Goal: Information Seeking & Learning: Learn about a topic

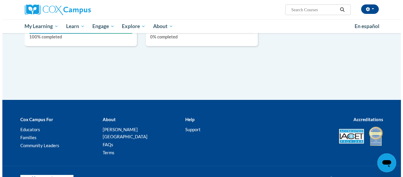
scroll to position [669, 0]
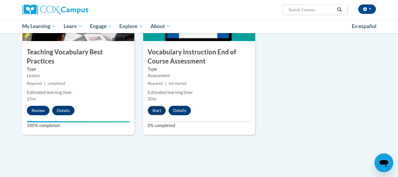
click at [156, 110] on button "Start" at bounding box center [157, 110] width 18 height 9
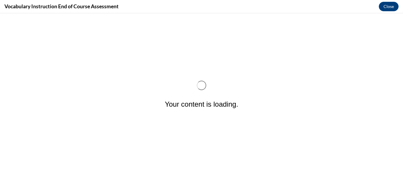
scroll to position [0, 0]
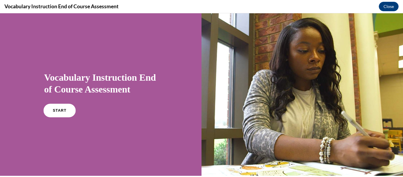
click at [60, 107] on link "START" at bounding box center [59, 110] width 32 height 14
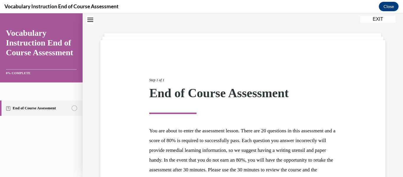
scroll to position [94, 0]
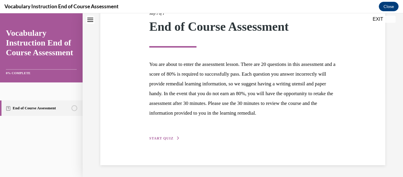
click at [164, 138] on span "START QUIZ" at bounding box center [161, 138] width 24 height 4
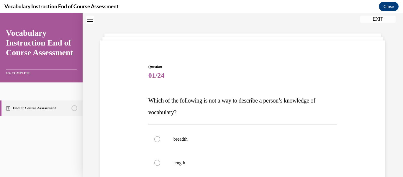
scroll to position [47, 0]
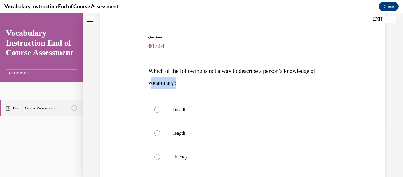
drag, startPoint x: 179, startPoint y: 85, endPoint x: 150, endPoint y: 74, distance: 30.7
click at [151, 77] on p "Which of the following is not a way to describe a person’s knowledge of vocabul…" at bounding box center [242, 77] width 189 height 24
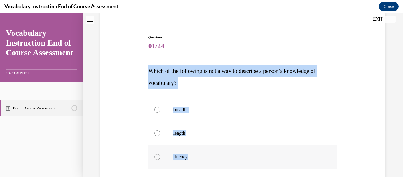
drag, startPoint x: 147, startPoint y: 69, endPoint x: 204, endPoint y: 155, distance: 103.1
click at [204, 155] on div "Question 01/24 Which of the following is not a way to describe a person’s knowl…" at bounding box center [243, 145] width 192 height 239
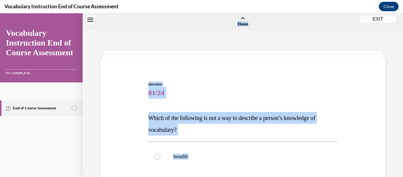
scroll to position [0, 0]
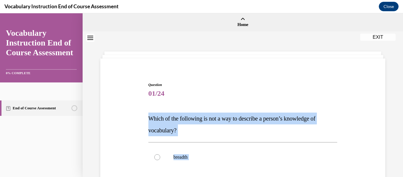
drag, startPoint x: 189, startPoint y: 123, endPoint x: 148, endPoint y: 117, distance: 42.4
copy div "Which of the following is not a way to describe a person’s knowledge of vocabul…"
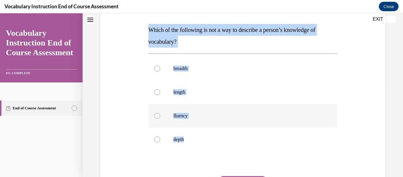
scroll to position [118, 0]
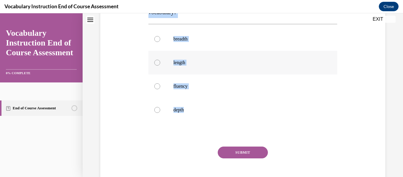
click at [153, 61] on label "length" at bounding box center [242, 63] width 189 height 24
click at [154, 61] on input "length" at bounding box center [157, 63] width 6 height 6
radio input "true"
click at [240, 150] on button "SUBMIT" at bounding box center [242, 152] width 50 height 12
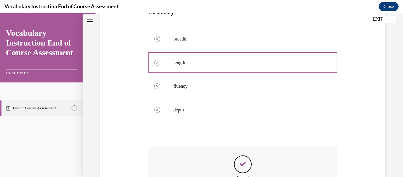
scroll to position [202, 0]
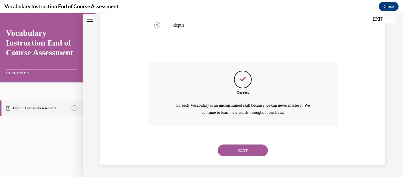
click at [250, 152] on button "NEXT" at bounding box center [242, 150] width 50 height 12
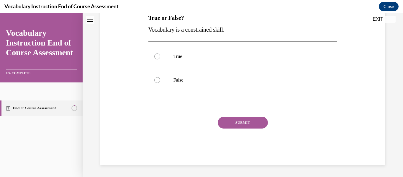
scroll to position [18, 0]
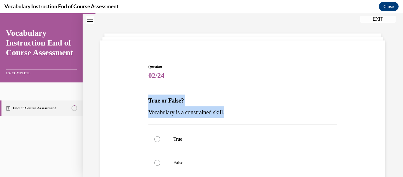
drag, startPoint x: 147, startPoint y: 98, endPoint x: 239, endPoint y: 114, distance: 93.7
click at [240, 115] on div "Question 02/24 True or False? Vocabulary is a constrained skill. True False Inc…" at bounding box center [243, 151] width 192 height 192
copy div "True or False? Vocabulary is a constrained skill."
click at [156, 164] on div at bounding box center [157, 162] width 6 height 6
click at [156, 164] on input "False" at bounding box center [157, 162] width 6 height 6
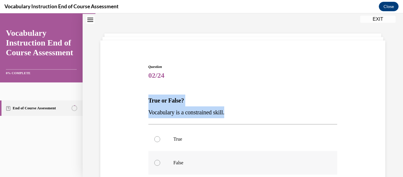
radio input "true"
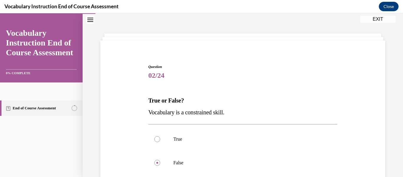
scroll to position [83, 0]
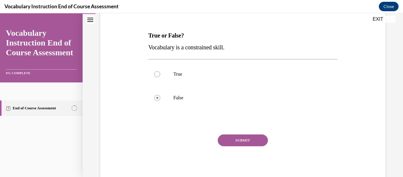
click at [231, 135] on button "SUBMIT" at bounding box center [242, 140] width 50 height 12
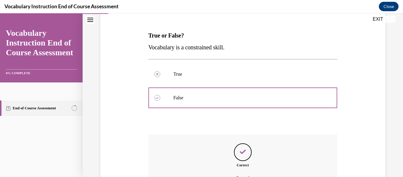
scroll to position [148, 0]
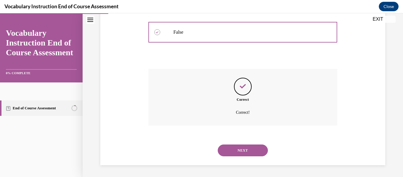
click at [242, 151] on button "NEXT" at bounding box center [242, 150] width 50 height 12
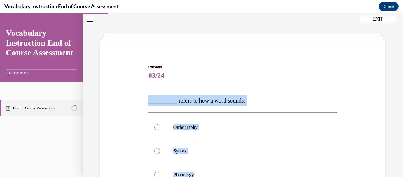
scroll to position [47, 0]
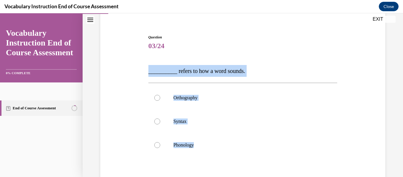
drag, startPoint x: 139, startPoint y: 99, endPoint x: 218, endPoint y: 159, distance: 99.1
click at [221, 163] on div "Question 03/24 __________ refers to how a word sounds. Orthography Syntax Phono…" at bounding box center [243, 123] width 288 height 213
copy div "__________ refers to how a word sounds. Orthography Syntax Phonology"
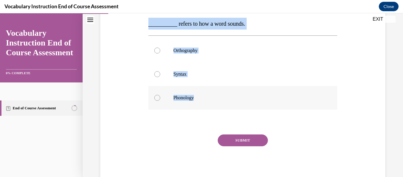
click at [156, 100] on div at bounding box center [157, 98] width 6 height 6
click at [156, 100] on input "Phonology" at bounding box center [157, 98] width 6 height 6
radio input "true"
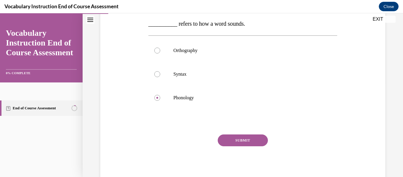
click at [250, 141] on button "SUBMIT" at bounding box center [242, 140] width 50 height 12
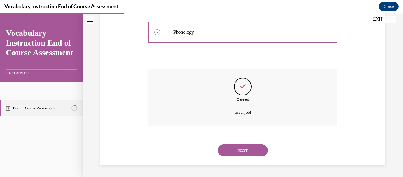
click at [240, 145] on button "NEXT" at bounding box center [242, 150] width 50 height 12
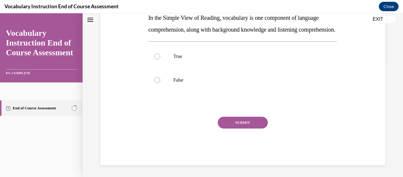
scroll to position [18, 0]
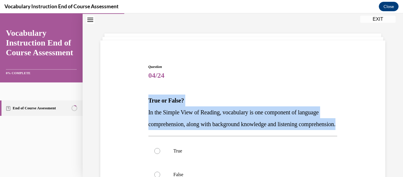
drag, startPoint x: 145, startPoint y: 99, endPoint x: 202, endPoint y: 136, distance: 68.5
click at [202, 136] on div "Question 04/24 True or False? In the Simple View of Reading, vocabulary is one …" at bounding box center [243, 152] width 288 height 213
copy div "True or False? In the Simple View of Reading, vocabulary is one component of la…"
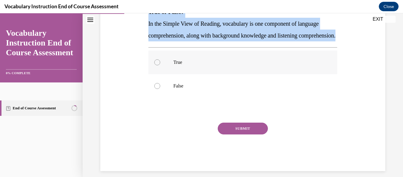
click at [156, 65] on div at bounding box center [157, 62] width 6 height 6
click at [156, 65] on input "True" at bounding box center [157, 62] width 6 height 6
radio input "true"
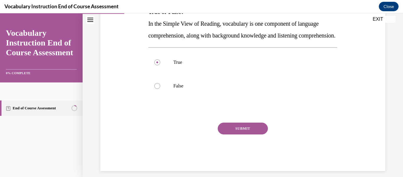
click at [248, 134] on button "SUBMIT" at bounding box center [242, 128] width 50 height 12
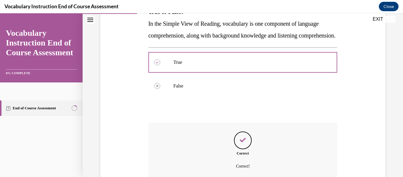
scroll to position [172, 0]
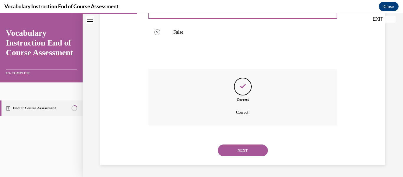
click at [245, 152] on button "NEXT" at bounding box center [242, 150] width 50 height 12
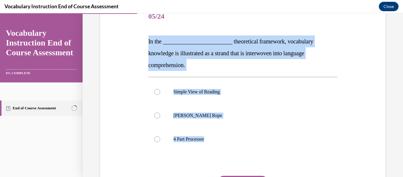
scroll to position [106, 0]
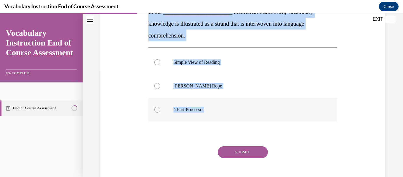
drag, startPoint x: 146, startPoint y: 97, endPoint x: 232, endPoint y: 104, distance: 85.5
click at [232, 104] on div "Question 05/24 In the ________________________ theoretical framework, vocabular…" at bounding box center [243, 81] width 192 height 228
copy div "In the ________________________ theoretical framework, vocabulary knowledge is …"
click at [159, 85] on div at bounding box center [157, 86] width 6 height 6
click at [159, 85] on input "[PERSON_NAME] Rope" at bounding box center [157, 86] width 6 height 6
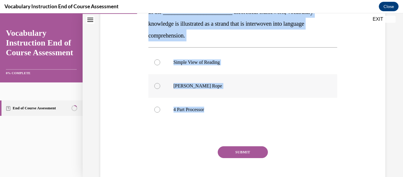
radio input "true"
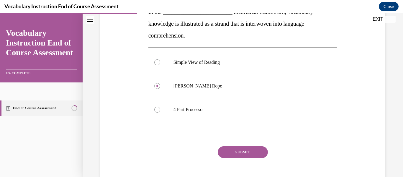
click at [243, 149] on button "SUBMIT" at bounding box center [242, 152] width 50 height 12
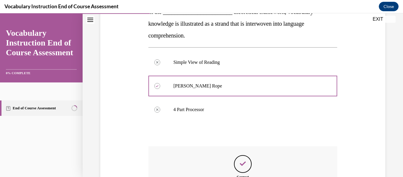
scroll to position [184, 0]
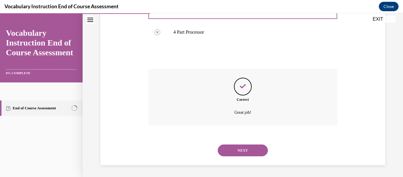
click at [238, 155] on button "NEXT" at bounding box center [242, 150] width 50 height 12
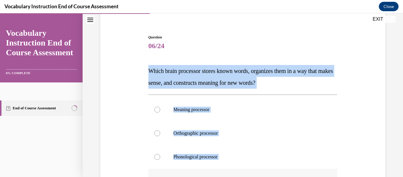
scroll to position [130, 0]
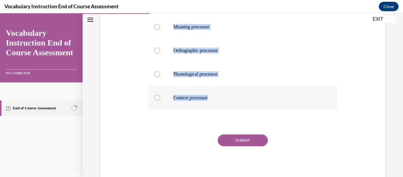
drag, startPoint x: 146, startPoint y: 68, endPoint x: 306, endPoint y: 99, distance: 162.9
click at [306, 99] on div "Question 06/24 Which brain processor stores known words, organizes them in a wa…" at bounding box center [243, 58] width 288 height 248
click at [156, 25] on div at bounding box center [157, 27] width 6 height 6
click at [156, 25] on input "Meaning processor" at bounding box center [157, 27] width 6 height 6
radio input "true"
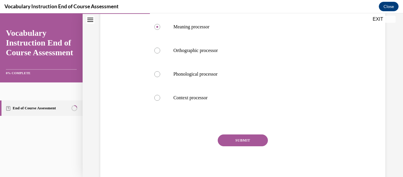
click at [228, 141] on button "SUBMIT" at bounding box center [242, 140] width 50 height 12
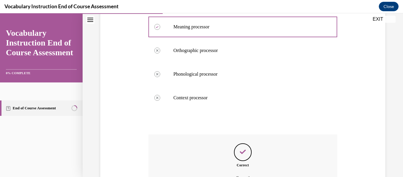
scroll to position [195, 0]
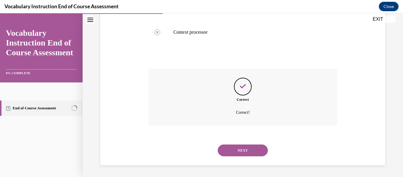
click at [243, 155] on button "NEXT" at bounding box center [242, 150] width 50 height 12
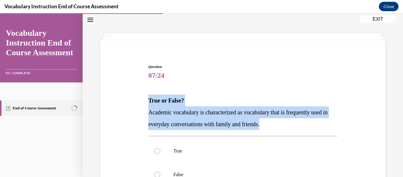
drag, startPoint x: 144, startPoint y: 98, endPoint x: 311, endPoint y: 122, distance: 169.4
click at [311, 122] on div "Question 07/24 True or False? Academic vocabulary is characterized as vocabular…" at bounding box center [243, 152] width 288 height 213
copy div "True or False? Academic vocabulary is characterized as vocabulary that is frequ…"
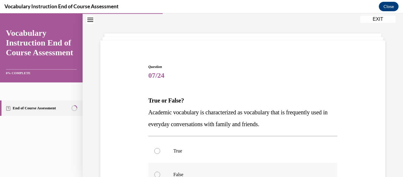
click at [157, 175] on div at bounding box center [157, 174] width 6 height 6
click at [157, 175] on input "False" at bounding box center [157, 174] width 6 height 6
radio input "true"
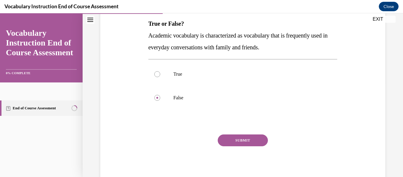
click at [248, 140] on button "SUBMIT" at bounding box center [242, 140] width 50 height 12
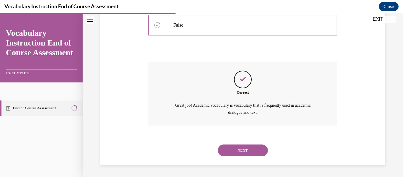
click at [246, 150] on button "NEXT" at bounding box center [242, 150] width 50 height 12
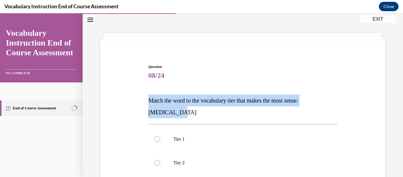
drag, startPoint x: 158, startPoint y: 101, endPoint x: 198, endPoint y: 112, distance: 41.7
click at [198, 112] on div "Question 08/24 Match the word to the vocabulary tier that makes the most sense:…" at bounding box center [243, 158] width 288 height 225
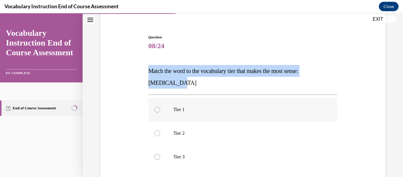
scroll to position [77, 0]
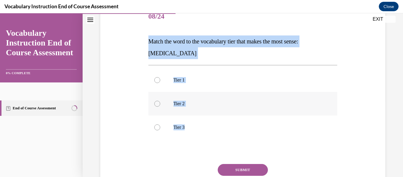
copy div "Match the word to the vocabulary tier that makes the most sense: [MEDICAL_DATA]…"
click at [159, 128] on label "Tier 3" at bounding box center [242, 127] width 189 height 24
click at [159, 128] on input "Tier 3" at bounding box center [157, 127] width 6 height 6
radio input "true"
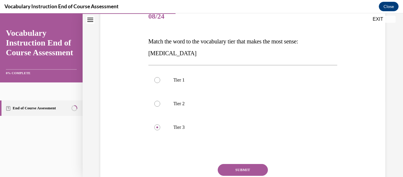
click at [240, 171] on button "SUBMIT" at bounding box center [242, 170] width 50 height 12
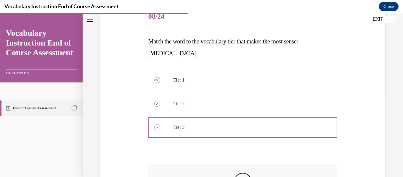
scroll to position [172, 0]
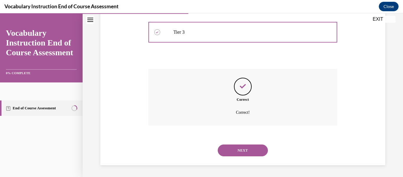
click at [243, 150] on button "NEXT" at bounding box center [242, 150] width 50 height 12
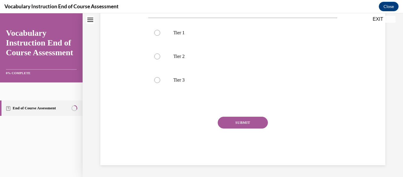
scroll to position [18, 0]
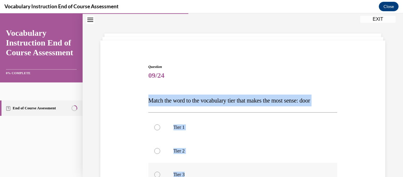
drag, startPoint x: 143, startPoint y: 103, endPoint x: 207, endPoint y: 169, distance: 92.7
click at [207, 169] on div "Question 09/24 Match the word to the vocabulary tier that makes the most sense:…" at bounding box center [243, 152] width 288 height 213
copy div "Match the word to the vocabulary tier that makes the most sense: door Tier 1 Ti…"
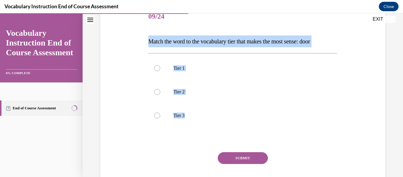
scroll to position [95, 0]
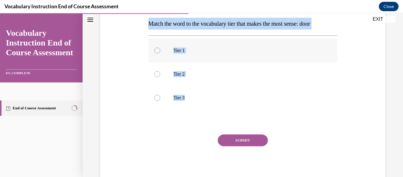
click at [156, 48] on div at bounding box center [157, 50] width 6 height 6
click at [156, 48] on input "Tier 1" at bounding box center [157, 50] width 6 height 6
radio input "true"
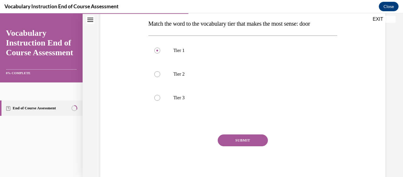
click at [235, 139] on button "SUBMIT" at bounding box center [242, 140] width 50 height 12
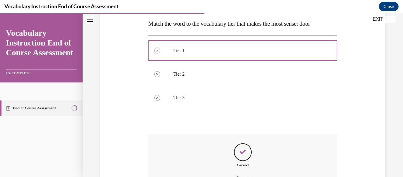
scroll to position [160, 0]
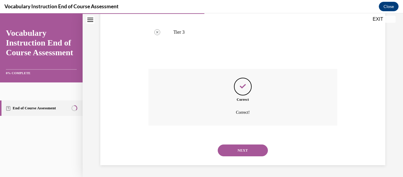
click at [240, 148] on button "NEXT" at bounding box center [242, 150] width 50 height 12
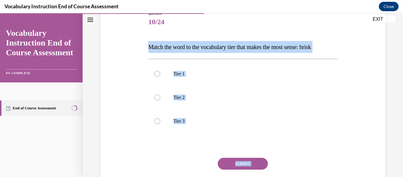
scroll to position [95, 0]
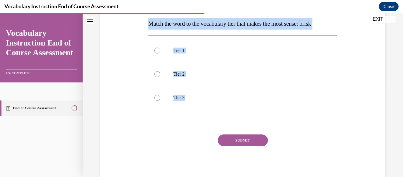
drag, startPoint x: 146, startPoint y: 99, endPoint x: 208, endPoint y: 115, distance: 63.5
click at [208, 115] on div "Question 10/24 Match the word to the vocabulary tier that makes the most sense:…" at bounding box center [243, 80] width 192 height 204
copy div "Match the word to the vocabulary tier that makes the most sense: brisk Tier 1 T…"
click at [163, 77] on label "Tier 2" at bounding box center [242, 74] width 189 height 24
click at [160, 77] on input "Tier 2" at bounding box center [157, 74] width 6 height 6
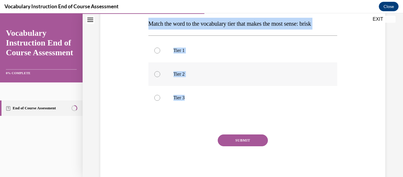
radio input "true"
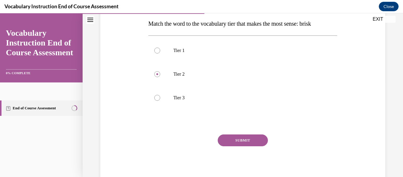
click at [239, 139] on button "SUBMIT" at bounding box center [242, 140] width 50 height 12
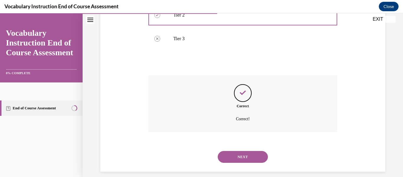
scroll to position [160, 0]
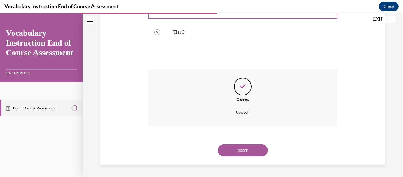
click at [239, 154] on button "NEXT" at bounding box center [242, 150] width 50 height 12
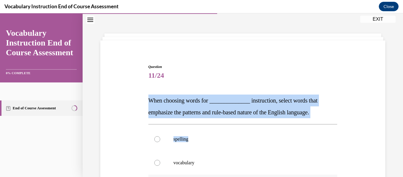
scroll to position [77, 0]
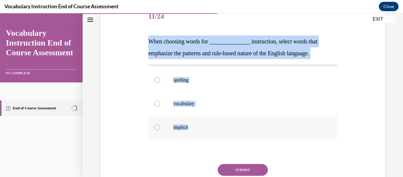
drag, startPoint x: 146, startPoint y: 100, endPoint x: 280, endPoint y: 129, distance: 137.5
click at [280, 129] on div "Question 11/24 When choosing words for ______________ instruction, select words…" at bounding box center [243, 99] width 288 height 225
copy div "When choosing words for ______________ instruction, select words that emphasize…"
click at [159, 77] on label "spelling" at bounding box center [242, 80] width 189 height 24
click at [159, 77] on input "spelling" at bounding box center [157, 80] width 6 height 6
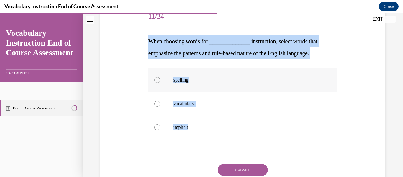
radio input "true"
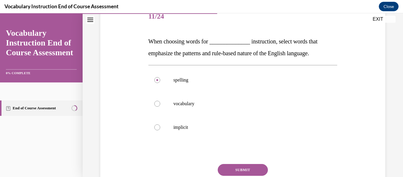
click at [242, 168] on button "SUBMIT" at bounding box center [242, 170] width 50 height 12
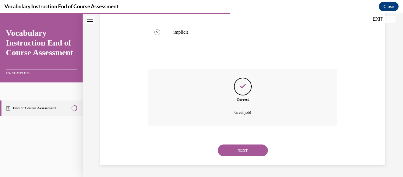
click at [249, 149] on button "NEXT" at bounding box center [242, 150] width 50 height 12
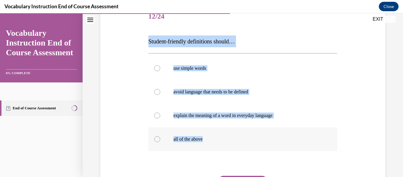
scroll to position [106, 0]
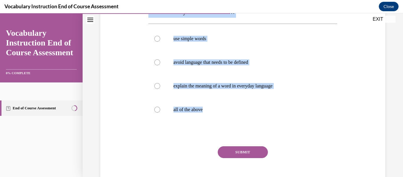
drag, startPoint x: 152, startPoint y: 101, endPoint x: 244, endPoint y: 129, distance: 95.7
click at [243, 129] on div "Question 12/24 Student-friendly definitions should… use simple words avoid lang…" at bounding box center [243, 81] width 192 height 228
click at [157, 110] on div at bounding box center [157, 109] width 6 height 6
click at [157, 110] on input "all of the above" at bounding box center [157, 109] width 6 height 6
radio input "true"
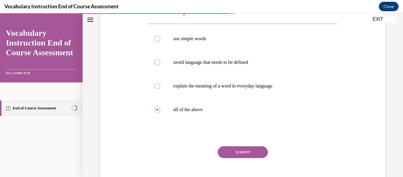
click at [246, 153] on button "SUBMIT" at bounding box center [242, 152] width 50 height 12
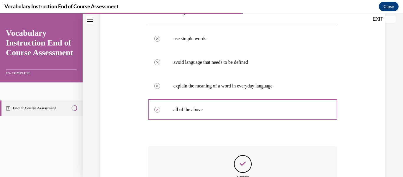
scroll to position [184, 0]
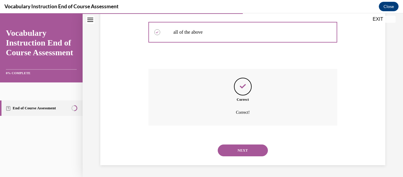
click at [246, 148] on button "NEXT" at bounding box center [242, 150] width 50 height 12
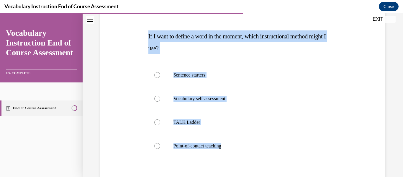
scroll to position [98, 0]
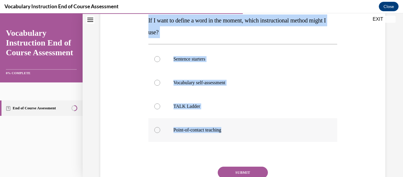
drag, startPoint x: 145, startPoint y: 100, endPoint x: 239, endPoint y: 134, distance: 99.8
click at [239, 134] on div "Question 13/24 If I want to define a word in the moment, which instructional me…" at bounding box center [243, 90] width 288 height 248
click at [157, 123] on label "Point-of-contact teaching" at bounding box center [242, 130] width 189 height 24
click at [157, 127] on input "Point-of-contact teaching" at bounding box center [157, 130] width 6 height 6
radio input "true"
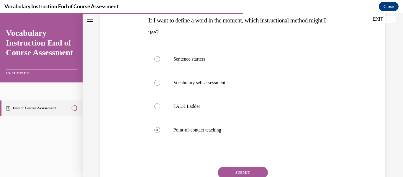
click at [251, 169] on button "SUBMIT" at bounding box center [242, 172] width 50 height 12
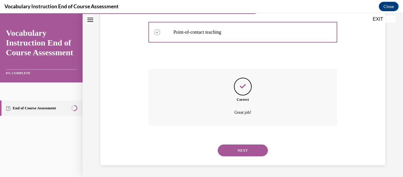
click at [234, 145] on button "NEXT" at bounding box center [242, 150] width 50 height 12
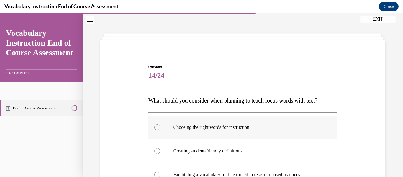
scroll to position [77, 0]
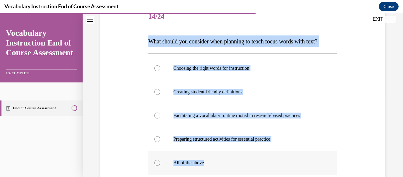
drag, startPoint x: 144, startPoint y: 38, endPoint x: 244, endPoint y: 160, distance: 158.1
click at [242, 160] on div "Question 14/24 What should you consider when planning to teach focus words with…" at bounding box center [243, 117] width 288 height 260
click at [158, 161] on div at bounding box center [157, 162] width 6 height 6
click at [158, 161] on input "All of the above" at bounding box center [157, 162] width 6 height 6
radio input "true"
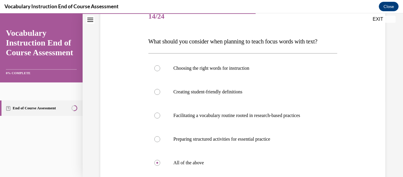
scroll to position [142, 0]
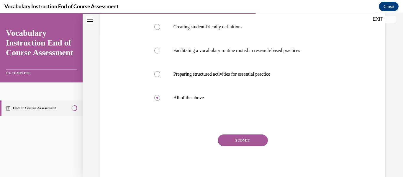
click at [241, 139] on button "SUBMIT" at bounding box center [242, 140] width 50 height 12
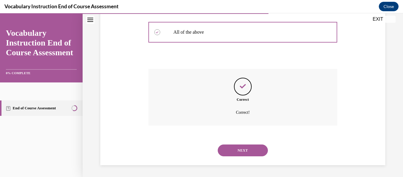
click at [233, 148] on button "NEXT" at bounding box center [242, 150] width 50 height 12
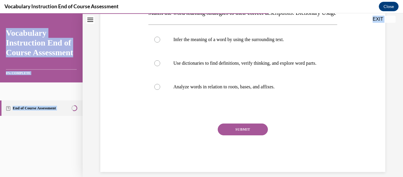
scroll to position [112, 0]
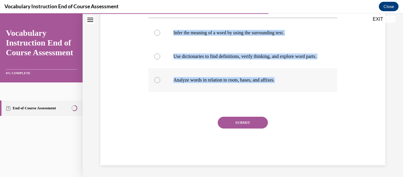
drag, startPoint x: 147, startPoint y: 99, endPoint x: 288, endPoint y: 105, distance: 141.0
click at [288, 105] on div "Question 15/24 Match the word learning strategies to their correct descriptions…" at bounding box center [243, 63] width 192 height 204
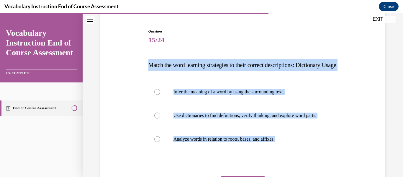
scroll to position [83, 0]
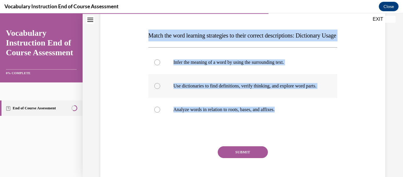
click at [159, 97] on label "Use dictionaries to find definitions, verify thinking, and explore word parts." at bounding box center [242, 86] width 189 height 24
click at [159, 89] on input "Use dictionaries to find definitions, verify thinking, and explore word parts." at bounding box center [157, 86] width 6 height 6
radio input "true"
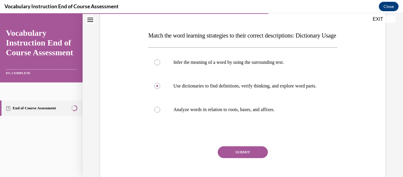
click at [238, 158] on button "SUBMIT" at bounding box center [242, 152] width 50 height 12
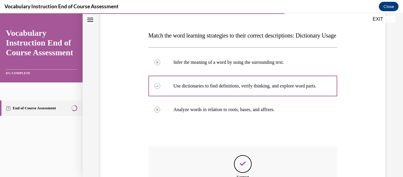
scroll to position [178, 0]
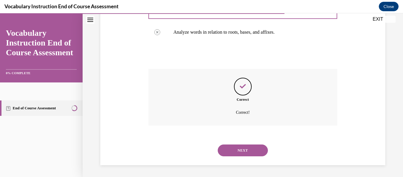
click at [233, 153] on button "NEXT" at bounding box center [242, 150] width 50 height 12
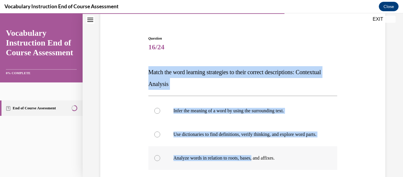
scroll to position [112, 0]
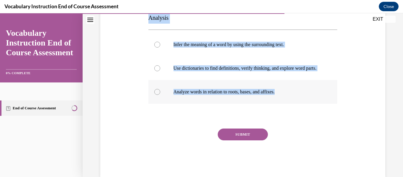
drag, startPoint x: 142, startPoint y: 98, endPoint x: 292, endPoint y: 96, distance: 150.3
click at [292, 96] on div "Question 16/24 Match the word learning strategies to their correct descriptions…" at bounding box center [243, 64] width 288 height 225
click at [155, 40] on label "Infer the meaning of a word by using the surrounding text." at bounding box center [242, 45] width 189 height 24
click at [155, 42] on input "Infer the meaning of a word by using the surrounding text." at bounding box center [157, 45] width 6 height 6
radio input "true"
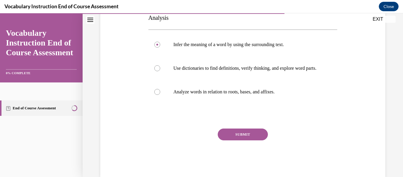
click at [244, 139] on button "SUBMIT" at bounding box center [242, 134] width 50 height 12
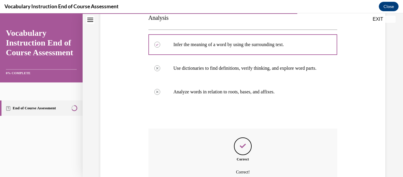
scroll to position [178, 0]
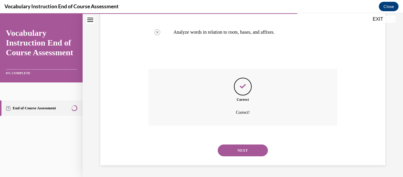
click at [243, 150] on button "NEXT" at bounding box center [242, 150] width 50 height 12
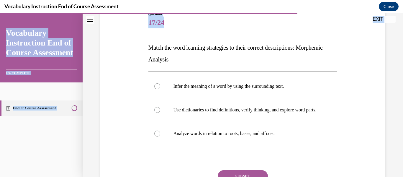
scroll to position [112, 0]
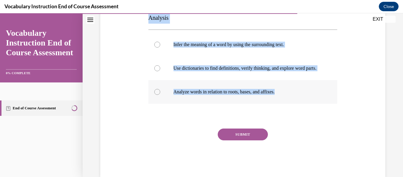
drag, startPoint x: 149, startPoint y: 97, endPoint x: 199, endPoint y: 97, distance: 49.5
click at [292, 101] on div "Question 17/24 Match the word learning strategies to their correct descriptions…" at bounding box center [242, 73] width 189 height 207
click at [157, 95] on div at bounding box center [157, 92] width 6 height 6
click at [157, 95] on input "Analyze words in relation to roots, bases, and affixes." at bounding box center [157, 92] width 6 height 6
radio input "true"
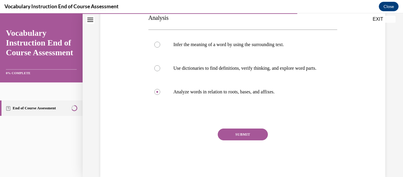
click at [239, 140] on button "SUBMIT" at bounding box center [242, 134] width 50 height 12
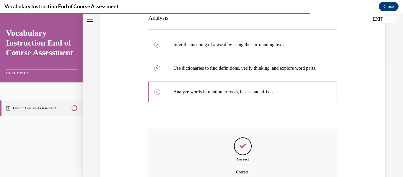
scroll to position [178, 0]
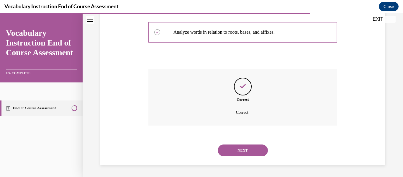
click at [243, 152] on button "NEXT" at bounding box center [242, 150] width 50 height 12
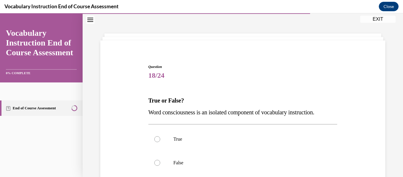
drag, startPoint x: 147, startPoint y: 97, endPoint x: 306, endPoint y: 113, distance: 159.4
click at [346, 112] on div "Question 18/24 True or False? Word consciousness is an isolated component of vo…" at bounding box center [243, 146] width 288 height 201
click at [161, 158] on label "False" at bounding box center [242, 163] width 189 height 24
click at [160, 159] on input "False" at bounding box center [157, 162] width 6 height 6
radio input "true"
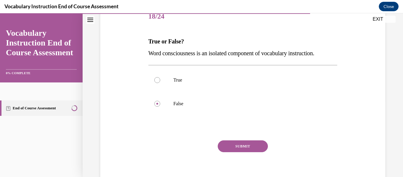
scroll to position [83, 0]
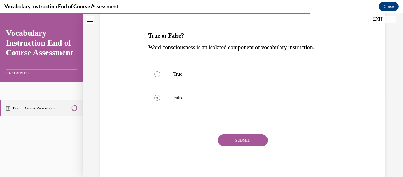
click at [266, 138] on div "SUBMIT" at bounding box center [242, 148] width 189 height 29
click at [253, 141] on button "SUBMIT" at bounding box center [242, 140] width 50 height 12
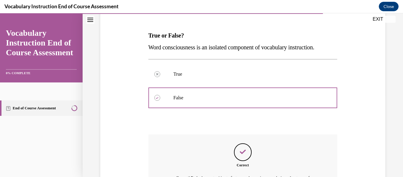
scroll to position [155, 0]
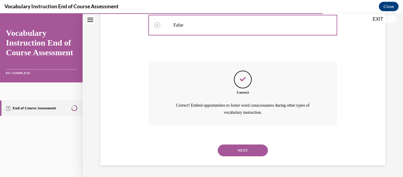
click at [244, 152] on button "NEXT" at bounding box center [242, 150] width 50 height 12
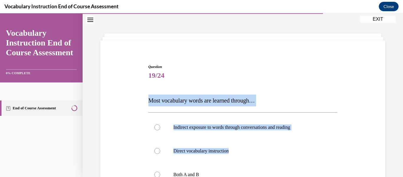
scroll to position [77, 0]
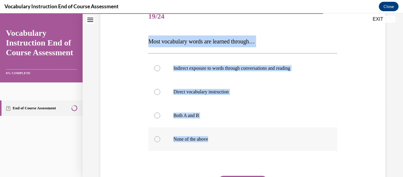
drag, startPoint x: 146, startPoint y: 99, endPoint x: 271, endPoint y: 144, distance: 133.9
click at [271, 144] on div "Question 19/24 Most vocabulary words are learned through… Indirect exposure to …" at bounding box center [243, 105] width 288 height 236
click at [154, 113] on div at bounding box center [157, 115] width 6 height 6
click at [154, 113] on input "Both A and B" at bounding box center [157, 115] width 6 height 6
radio input "true"
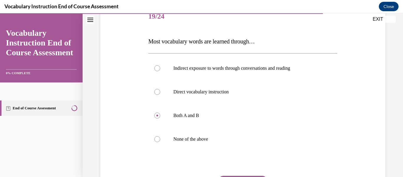
scroll to position [118, 0]
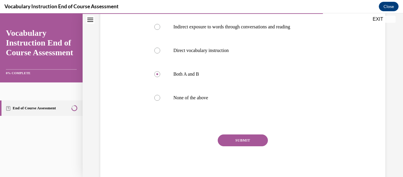
click at [230, 141] on button "SUBMIT" at bounding box center [242, 140] width 50 height 12
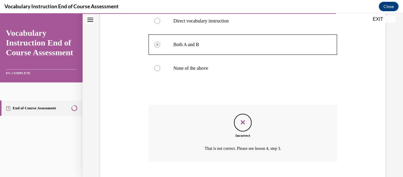
scroll to position [184, 0]
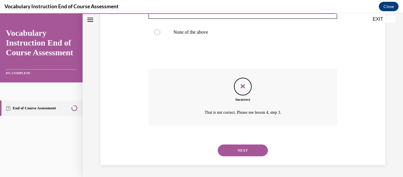
click at [243, 149] on button "NEXT" at bounding box center [242, 150] width 50 height 12
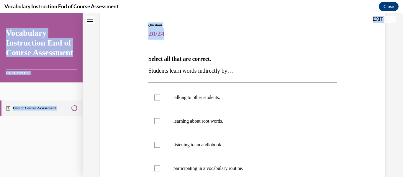
scroll to position [130, 0]
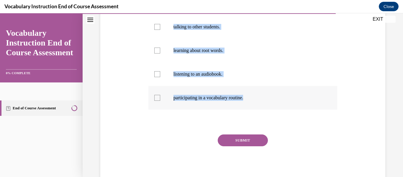
drag, startPoint x: 149, startPoint y: 98, endPoint x: 299, endPoint y: 98, distance: 149.7
click at [299, 98] on div "Question 20/24 Select all that are correct. Students learn words indirectly by……" at bounding box center [243, 58] width 288 height 248
click at [158, 72] on div at bounding box center [157, 74] width 6 height 6
click at [158, 72] on input "listening to an audiobook." at bounding box center [157, 74] width 6 height 6
checkbox input "true"
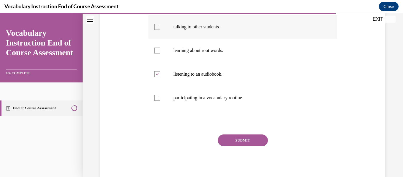
click at [155, 26] on div at bounding box center [157, 27] width 6 height 6
click at [155, 26] on input "talking to other students." at bounding box center [157, 27] width 6 height 6
checkbox input "true"
click at [235, 136] on button "SUBMIT" at bounding box center [242, 140] width 50 height 12
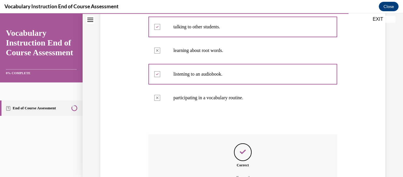
scroll to position [195, 0]
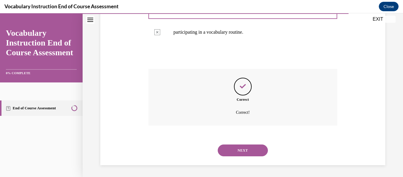
click at [237, 151] on button "NEXT" at bounding box center [242, 150] width 50 height 12
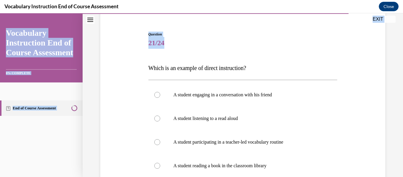
scroll to position [118, 0]
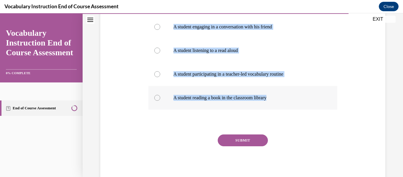
drag, startPoint x: 144, startPoint y: 99, endPoint x: 294, endPoint y: 100, distance: 149.7
click at [294, 100] on div "Question 21/24 Which is an example of direct instruction? A student engaging in…" at bounding box center [243, 64] width 288 height 236
click at [156, 74] on div at bounding box center [157, 74] width 6 height 6
click at [156, 74] on input "A student participating in a teacher-led vocabulary routine" at bounding box center [157, 74] width 6 height 6
radio input "true"
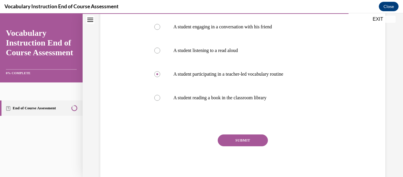
click at [249, 141] on button "SUBMIT" at bounding box center [242, 140] width 50 height 12
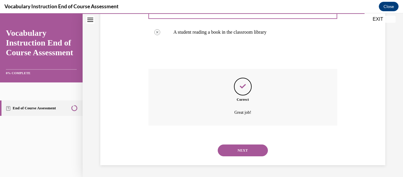
click at [237, 152] on button "NEXT" at bounding box center [242, 150] width 50 height 12
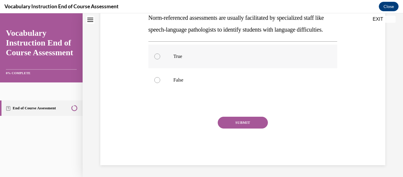
scroll to position [18, 0]
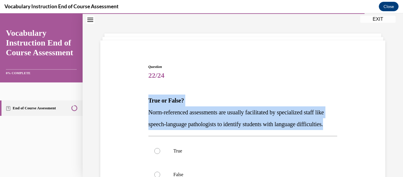
drag, startPoint x: 148, startPoint y: 96, endPoint x: 201, endPoint y: 136, distance: 67.1
click at [201, 130] on div "True or False? Norm-referenced assessments are usually facilitated by specializ…" at bounding box center [242, 111] width 189 height 35
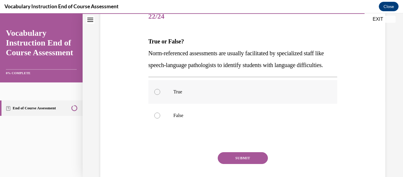
click at [156, 95] on div at bounding box center [157, 92] width 6 height 6
click at [156, 95] on input "True" at bounding box center [157, 92] width 6 height 6
radio input "true"
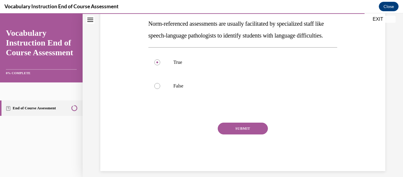
click at [238, 134] on button "SUBMIT" at bounding box center [242, 128] width 50 height 12
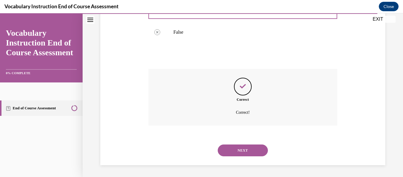
click at [245, 152] on button "NEXT" at bounding box center [242, 150] width 50 height 12
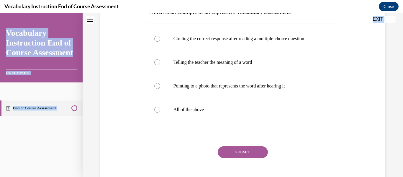
scroll to position [118, 0]
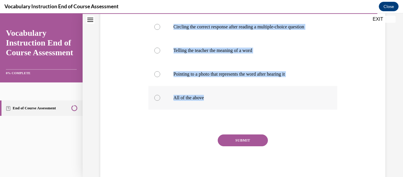
drag, startPoint x: 140, startPoint y: 100, endPoint x: 242, endPoint y: 103, distance: 101.7
click at [242, 103] on div "Question 23/24 Which is an example of an expressive vocabulary assessment? Circ…" at bounding box center [243, 64] width 288 height 236
click at [163, 49] on label "Telling the teacher the meaning of a word" at bounding box center [242, 51] width 189 height 24
click at [160, 49] on input "Telling the teacher the meaning of a word" at bounding box center [157, 50] width 6 height 6
radio input "true"
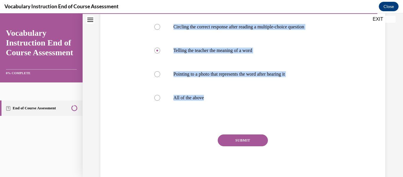
click at [254, 143] on button "SUBMIT" at bounding box center [242, 140] width 50 height 12
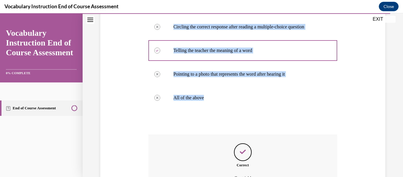
scroll to position [184, 0]
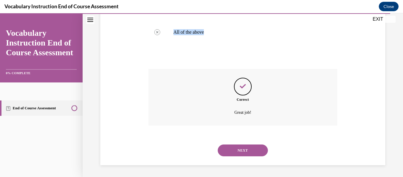
click at [253, 148] on button "NEXT" at bounding box center [242, 150] width 50 height 12
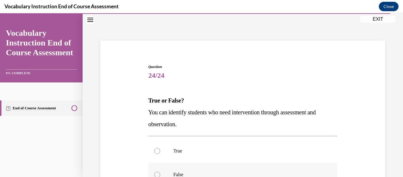
scroll to position [77, 0]
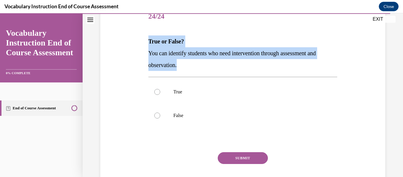
drag, startPoint x: 145, startPoint y: 39, endPoint x: 214, endPoint y: 64, distance: 73.6
click at [214, 64] on div "Question 24/24 True or False? You can identify students who need intervention t…" at bounding box center [243, 93] width 288 height 213
click at [155, 89] on div at bounding box center [157, 92] width 6 height 6
click at [155, 89] on input "True" at bounding box center [157, 92] width 6 height 6
radio input "true"
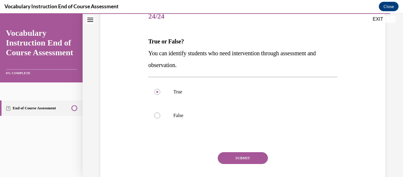
click at [243, 154] on button "SUBMIT" at bounding box center [242, 158] width 50 height 12
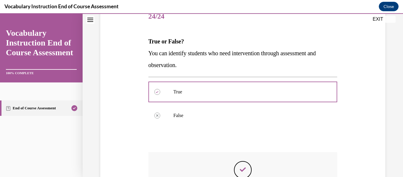
scroll to position [160, 0]
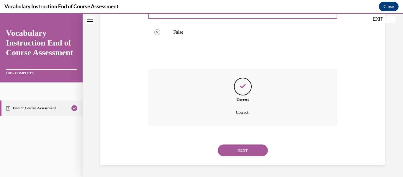
click at [249, 153] on button "NEXT" at bounding box center [242, 150] width 50 height 12
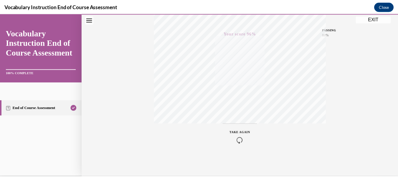
scroll to position [21, 0]
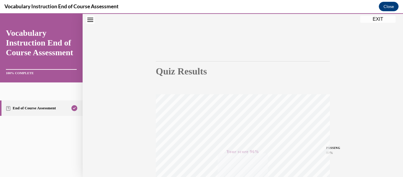
click at [382, 18] on button "EXIT" at bounding box center [377, 19] width 35 height 7
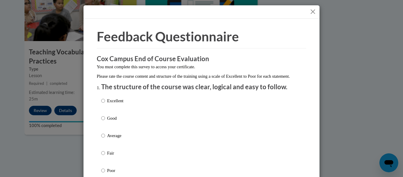
click at [309, 10] on button "Close" at bounding box center [312, 11] width 7 height 7
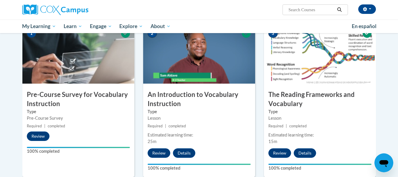
scroll to position [0, 0]
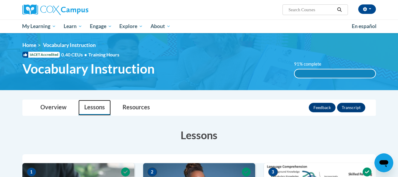
click at [86, 110] on link "Lessons" at bounding box center [94, 108] width 32 height 16
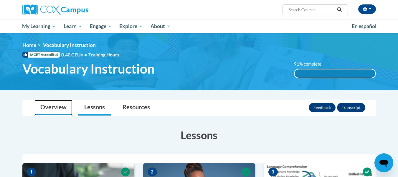
click at [47, 108] on link "Overview" at bounding box center [53, 108] width 38 height 16
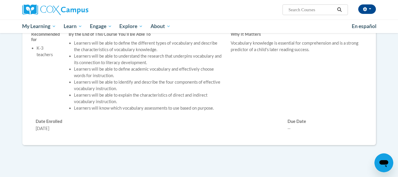
scroll to position [88, 0]
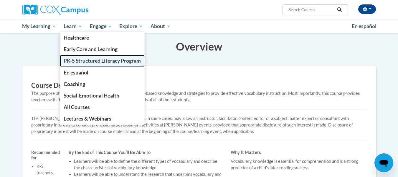
click at [82, 58] on span "PK-5 Structured Literacy Program" at bounding box center [102, 60] width 77 height 6
